Goal: Information Seeking & Learning: Learn about a topic

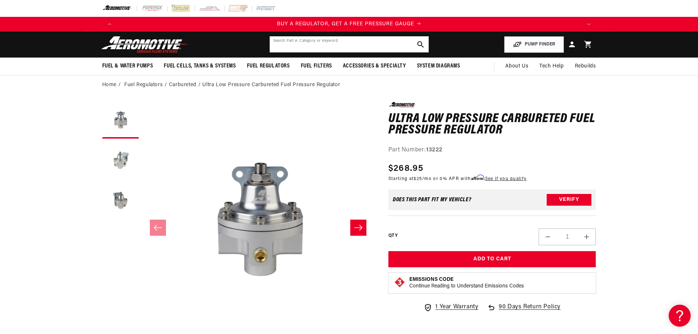
click at [335, 46] on input "text" at bounding box center [349, 44] width 159 height 16
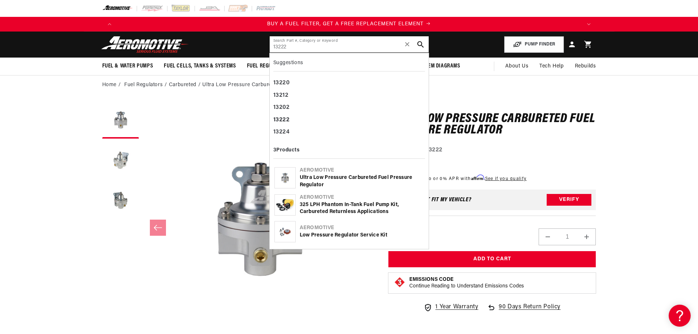
type input "13222"
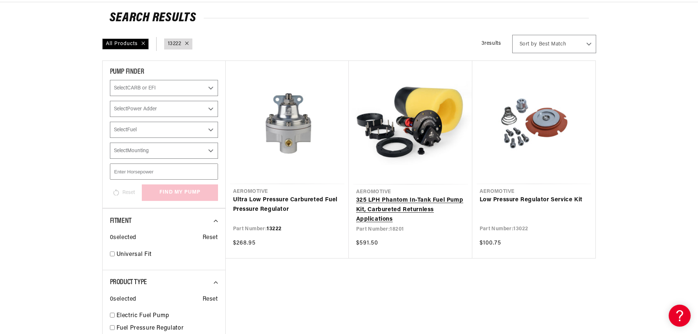
click at [407, 196] on link "325 LPH Phantom In-Tank Fuel Pump Kit, Carbureted Returnless Applications" at bounding box center [410, 210] width 109 height 28
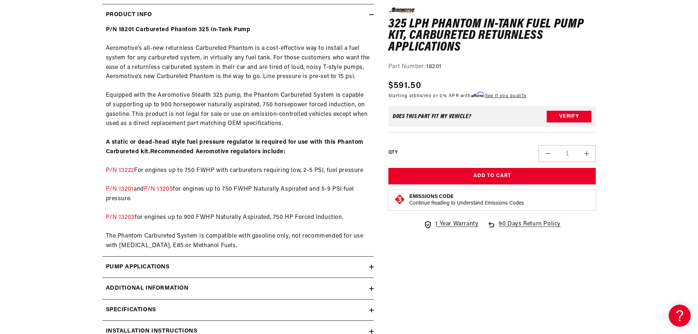
scroll to position [366, 0]
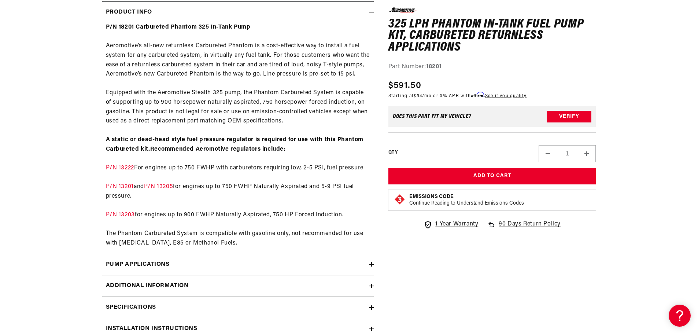
click at [184, 268] on div "Pump Applications" at bounding box center [235, 265] width 267 height 10
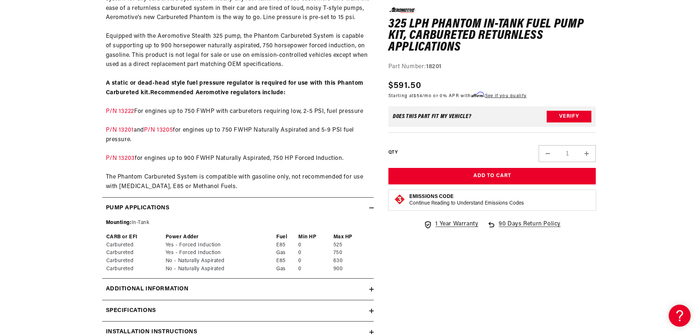
scroll to position [440, 0]
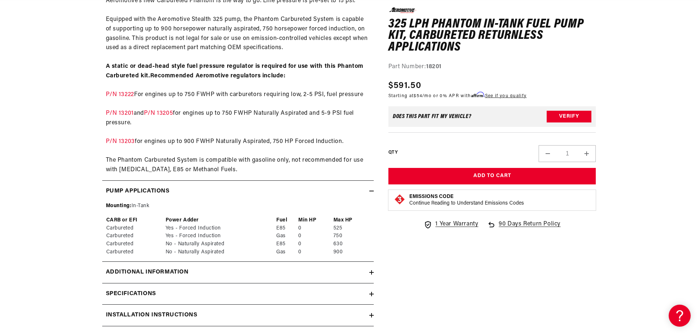
click at [187, 272] on h2 "Additional information" at bounding box center [147, 273] width 83 height 10
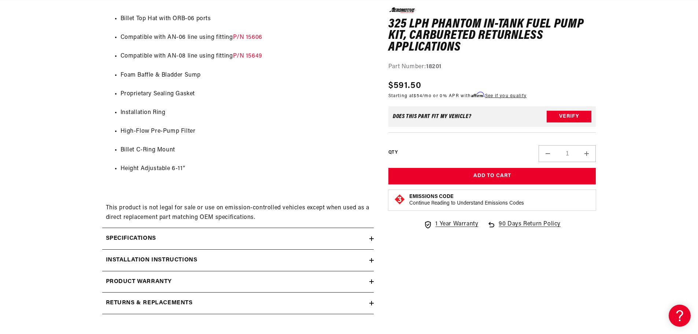
scroll to position [0, 0]
click at [160, 237] on div "Specifications" at bounding box center [235, 239] width 267 height 10
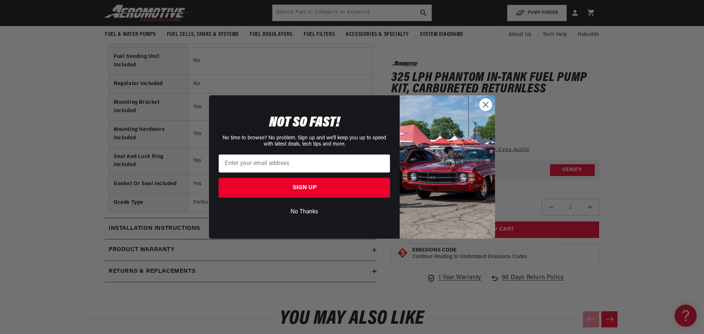
drag, startPoint x: 486, startPoint y: 106, endPoint x: 479, endPoint y: 104, distance: 7.1
click at [483, 104] on icon "Close dialog" at bounding box center [485, 104] width 13 height 13
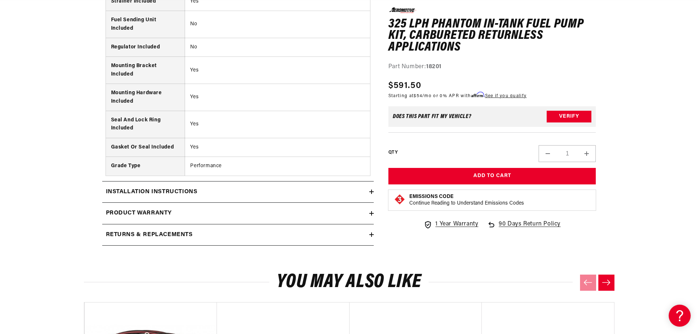
click at [188, 232] on h2 "Returns & replacements" at bounding box center [149, 235] width 87 height 10
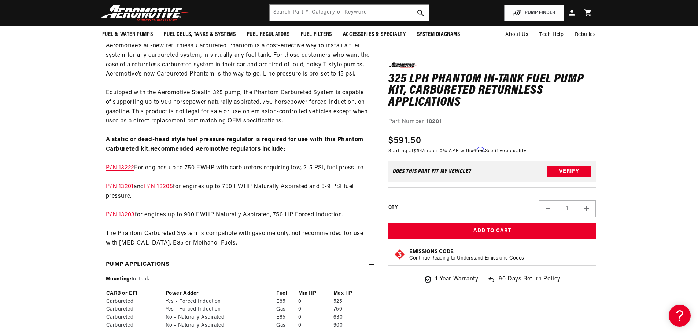
click at [126, 167] on link "P/N 13222" at bounding box center [120, 168] width 28 height 6
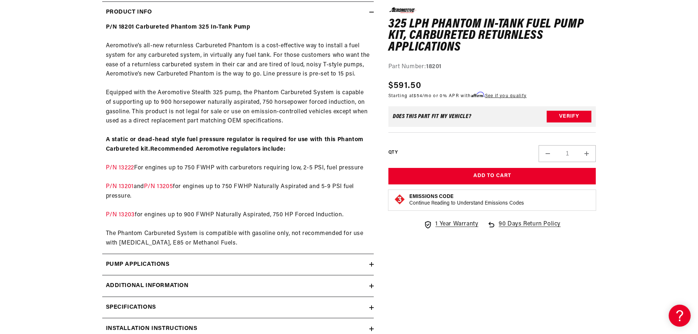
scroll to position [0, 465]
click at [130, 185] on link "P/N 13201" at bounding box center [120, 187] width 28 height 6
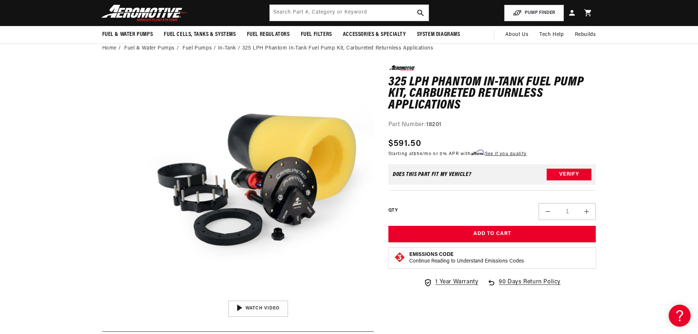
scroll to position [0, 62]
